Goal: Task Accomplishment & Management: Manage account settings

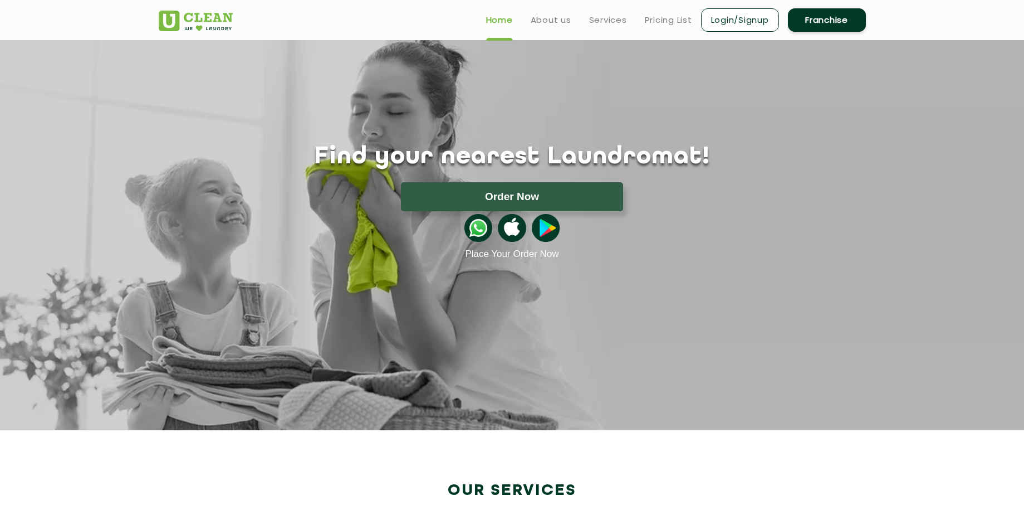
click at [734, 21] on link "Login/Signup" at bounding box center [740, 19] width 78 height 23
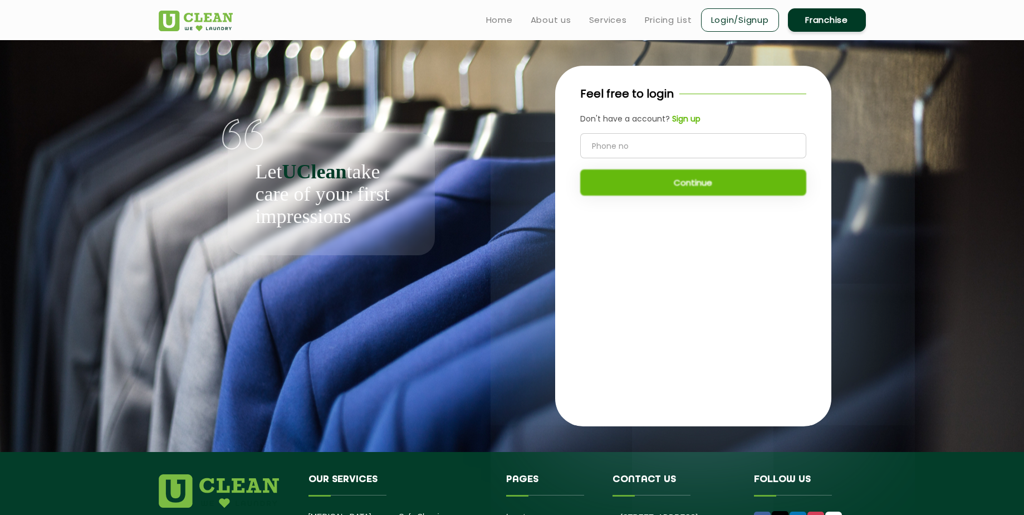
click at [614, 149] on input "tel" at bounding box center [693, 145] width 226 height 25
type input "6387712911"
click at [675, 180] on button "Continue" at bounding box center [693, 182] width 226 height 26
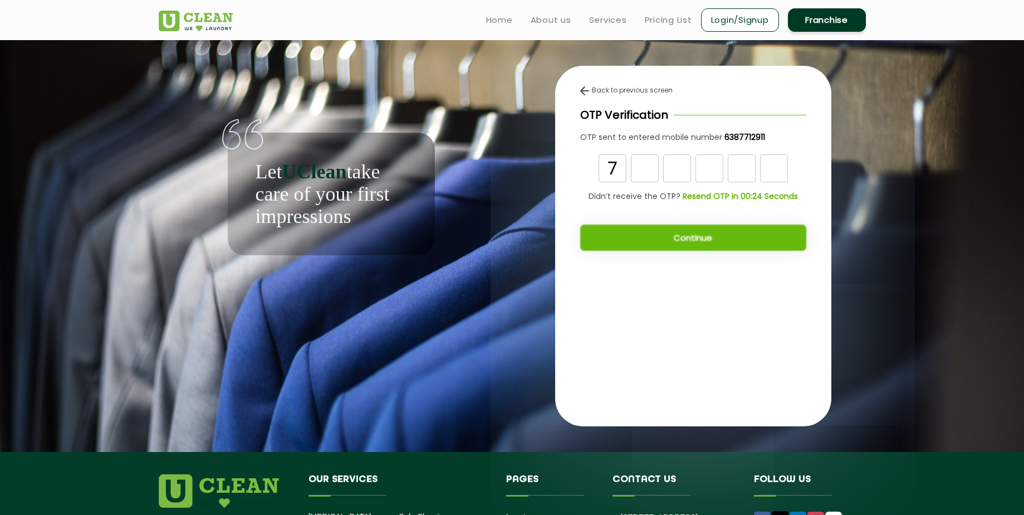
type input "7"
type input "0"
type input "5"
type input "3"
type input "9"
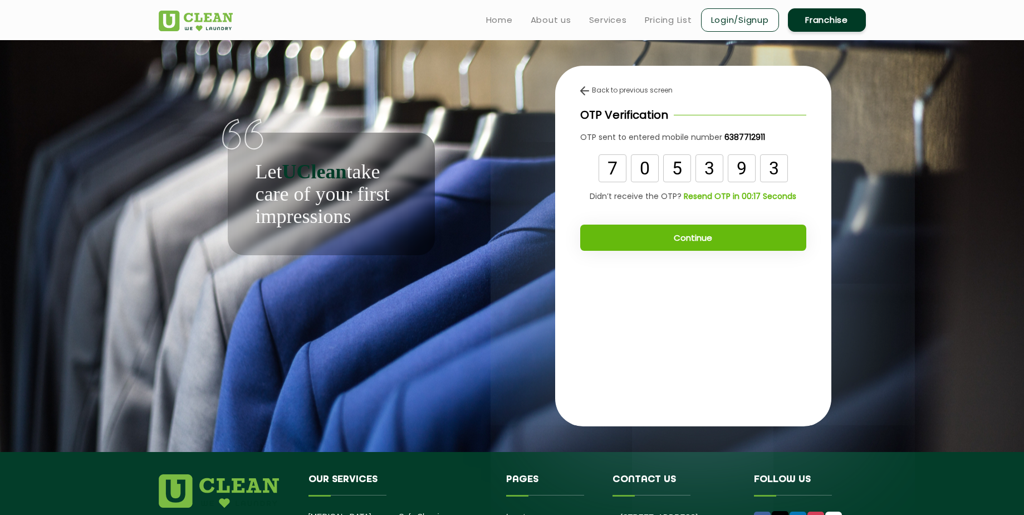
type input "3"
click at [652, 238] on button "Continue" at bounding box center [693, 237] width 226 height 26
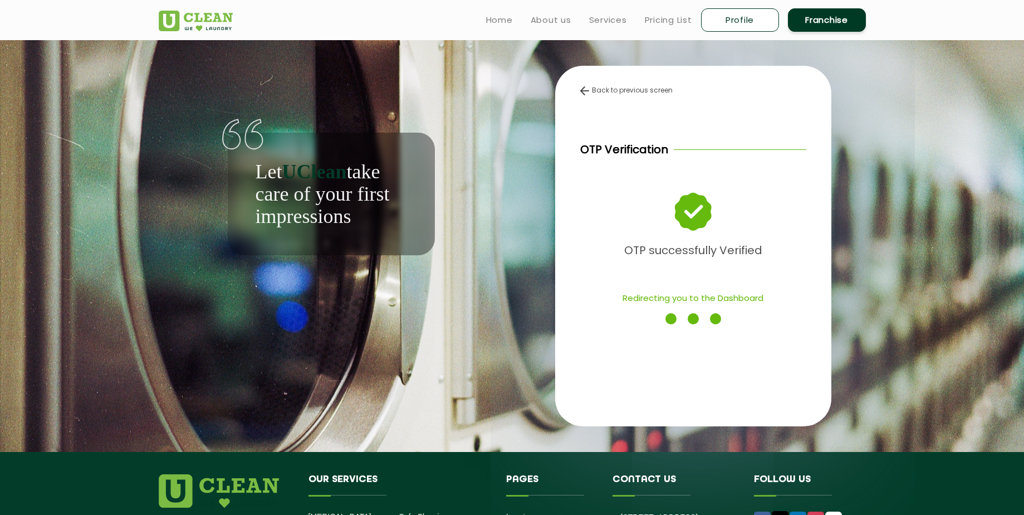
click at [715, 18] on link "Profile" at bounding box center [740, 19] width 78 height 23
select select
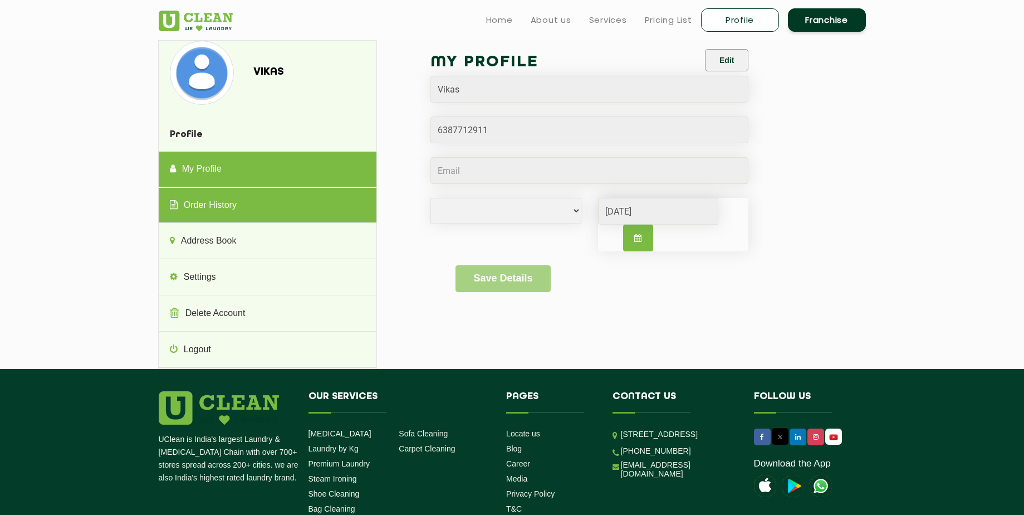
click at [309, 207] on link "Order History" at bounding box center [268, 206] width 218 height 36
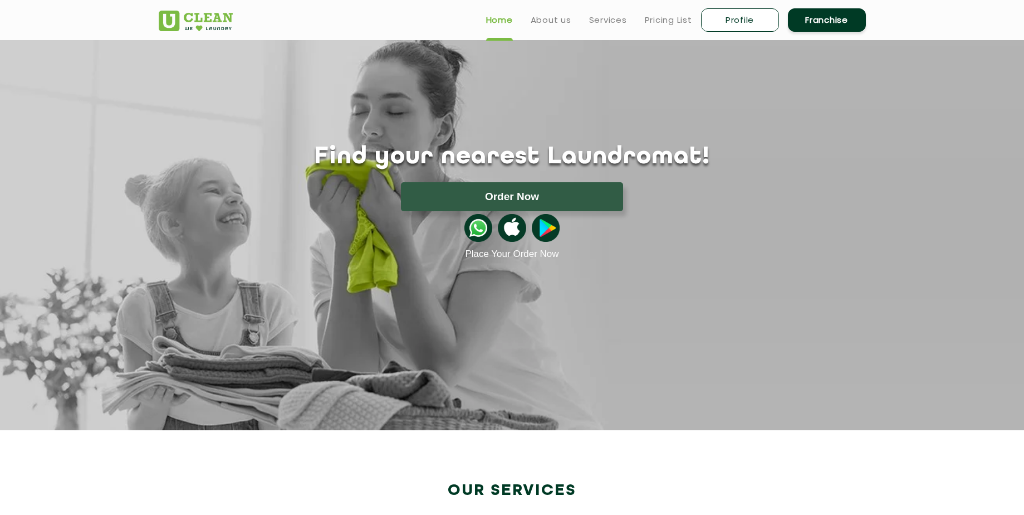
click at [743, 23] on link "Profile" at bounding box center [740, 19] width 78 height 23
select select
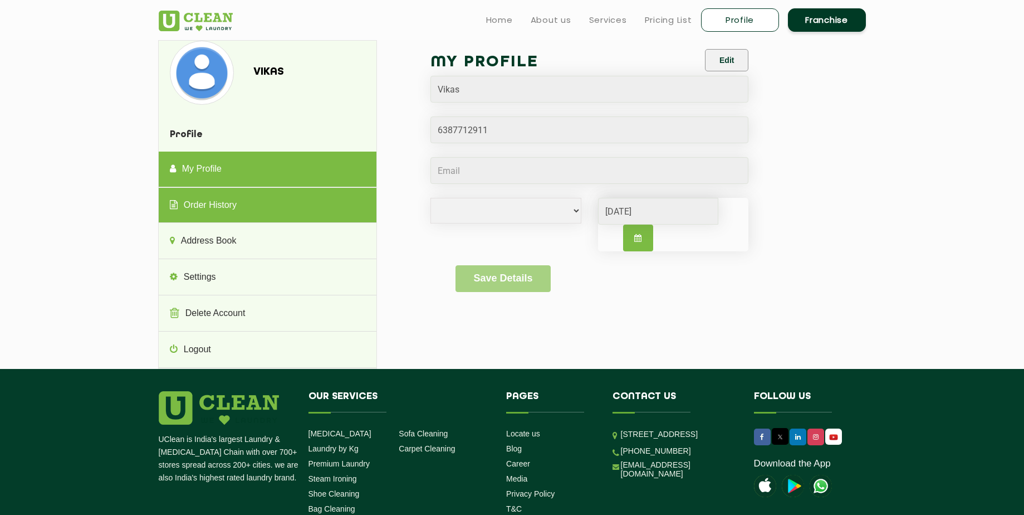
click at [296, 204] on link "Order History" at bounding box center [268, 206] width 218 height 36
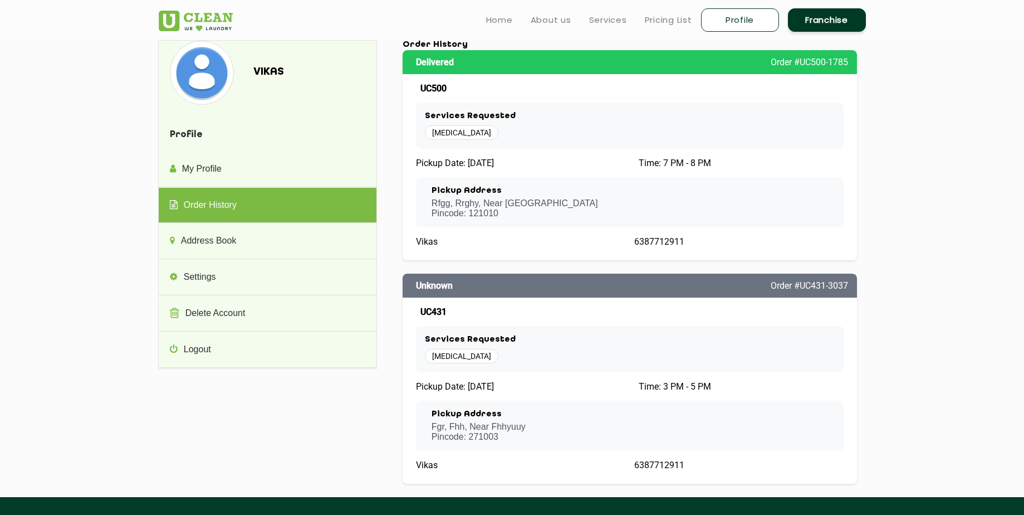
click at [882, 108] on section "Vikas Profile My Profile Order History Address Book Settings Delete Account Log…" at bounding box center [512, 268] width 1024 height 457
click at [548, 22] on link "About us" at bounding box center [551, 19] width 41 height 13
